Goal: Navigation & Orientation: Go to known website

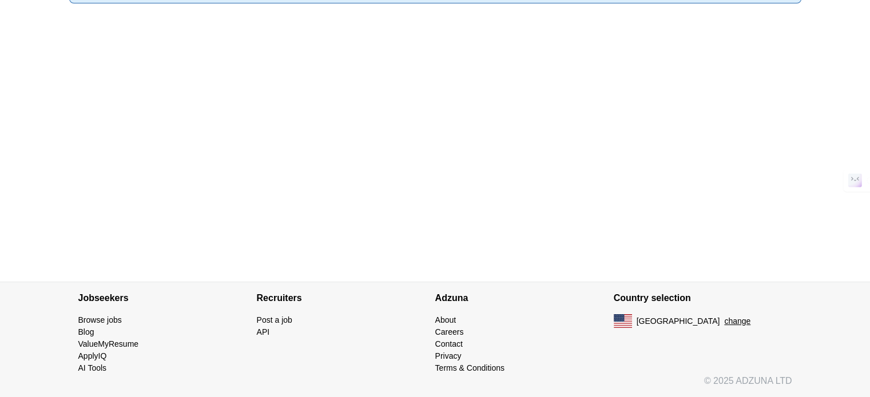
click at [724, 320] on button "change" at bounding box center [737, 322] width 26 height 12
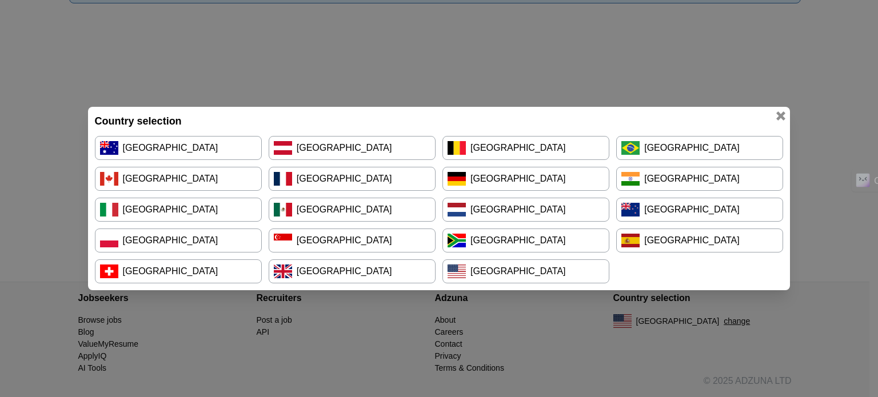
click at [226, 147] on link "[GEOGRAPHIC_DATA]" at bounding box center [178, 148] width 167 height 24
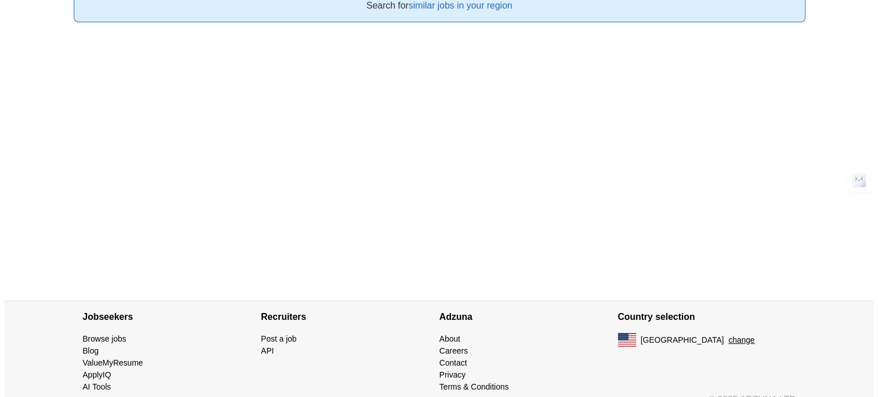
scroll to position [150, 0]
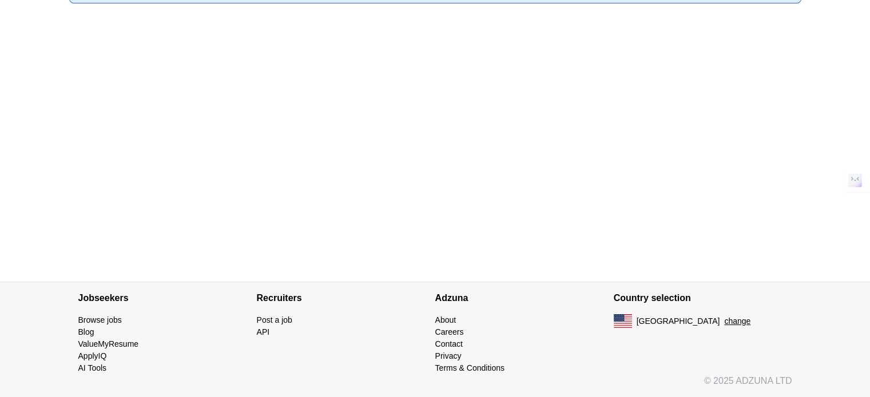
click at [724, 320] on button "change" at bounding box center [737, 322] width 26 height 12
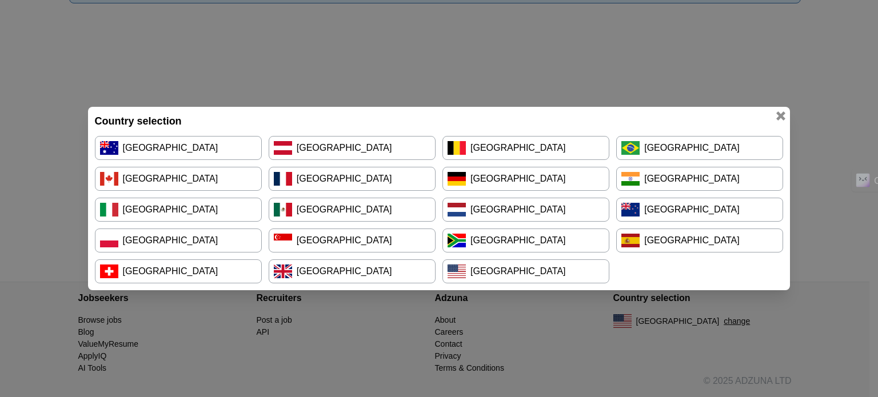
click at [153, 148] on link "[GEOGRAPHIC_DATA]" at bounding box center [178, 148] width 167 height 24
